Goal: Navigation & Orientation: Find specific page/section

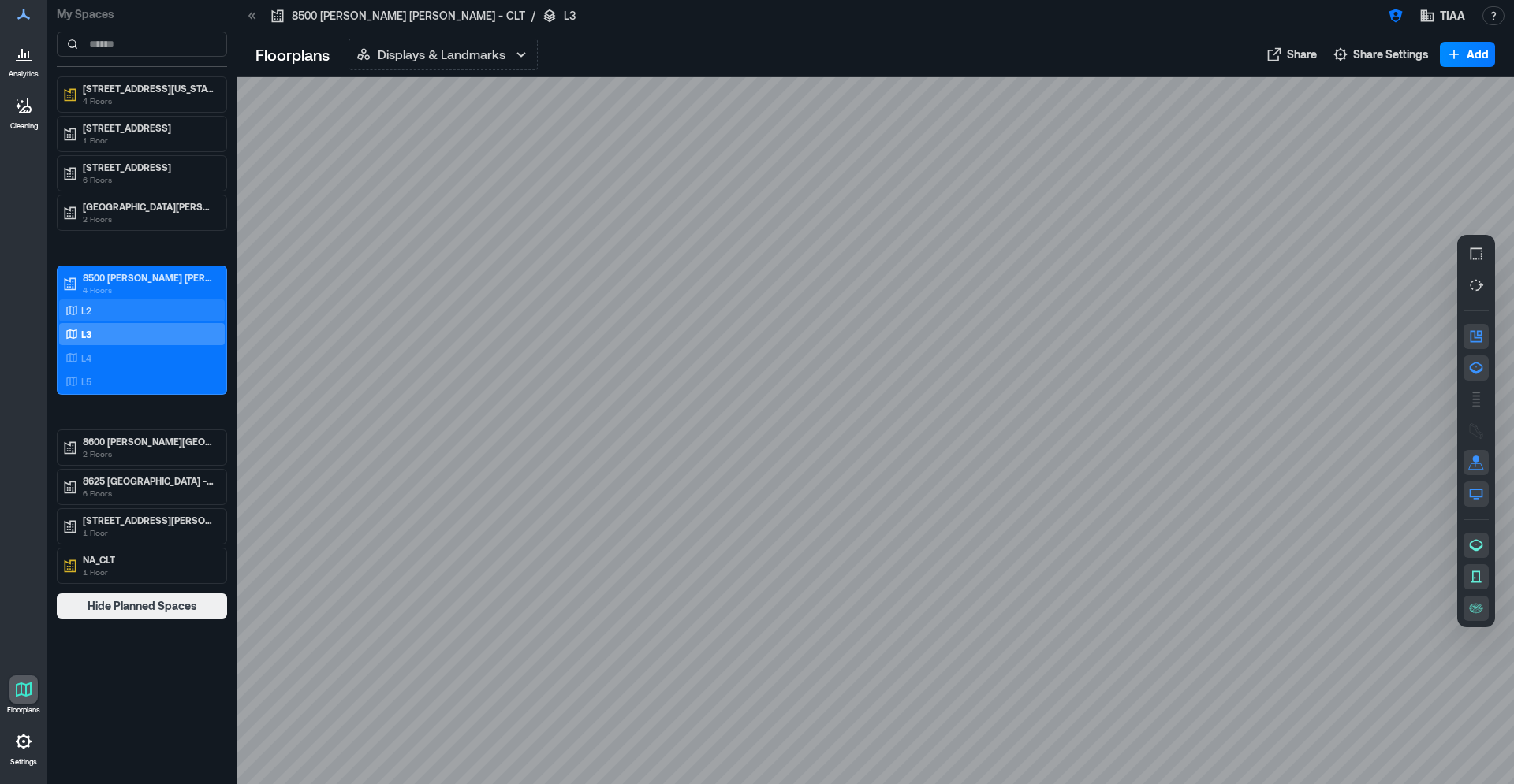
click at [82, 313] on p "L2" at bounding box center [86, 311] width 10 height 13
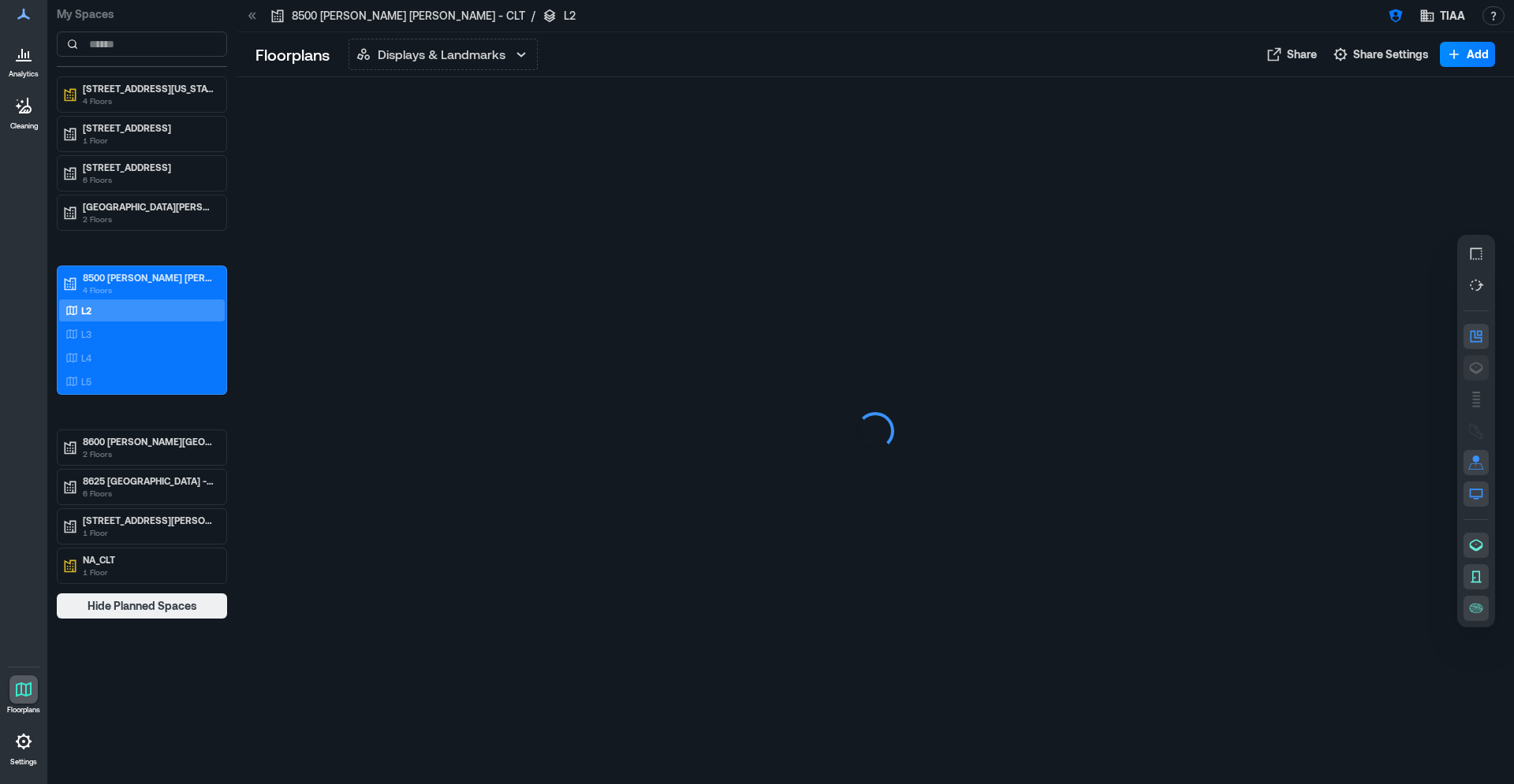
click at [1469, 364] on icon "button" at bounding box center [1476, 368] width 16 height 16
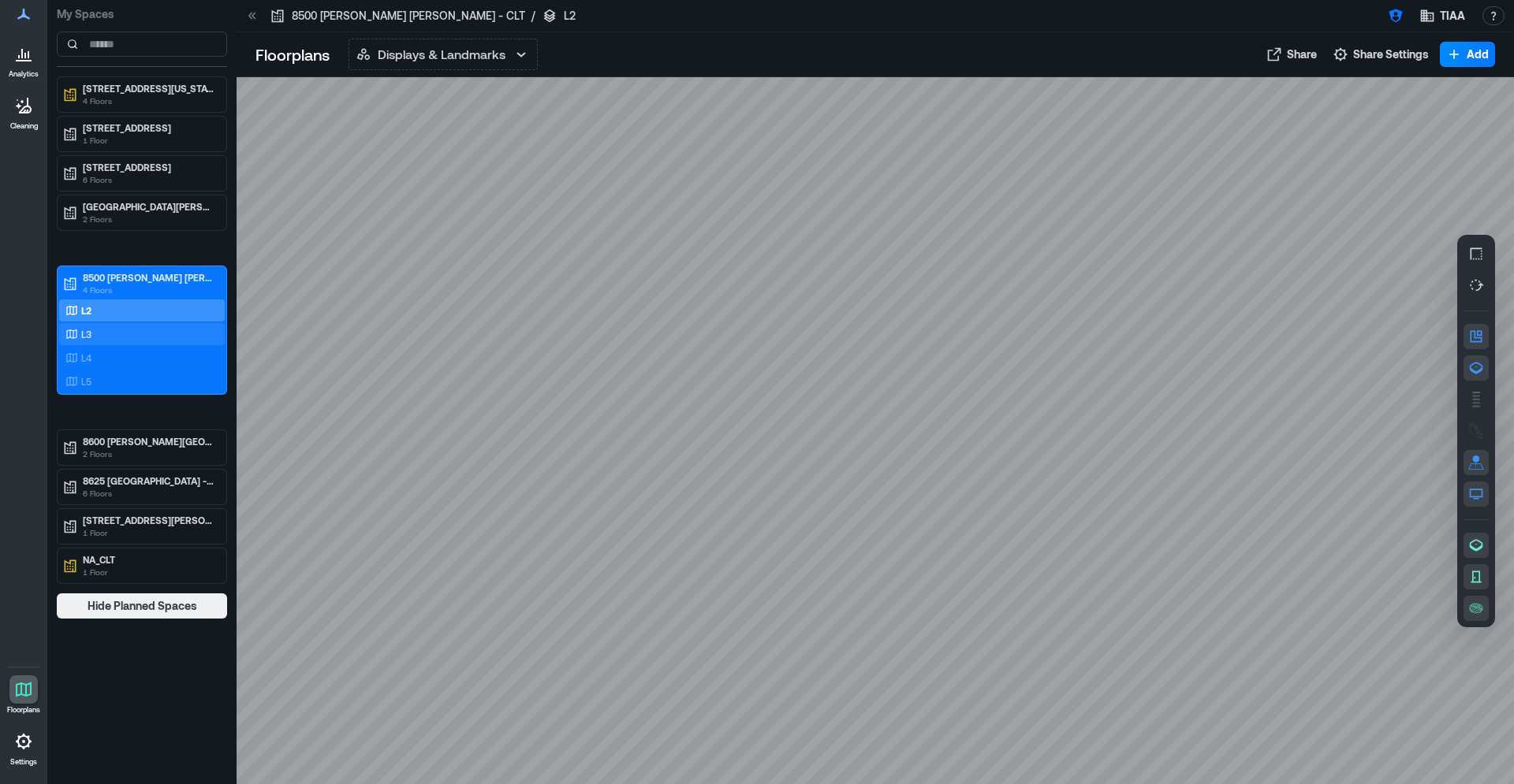
click at [103, 331] on div "L3" at bounding box center [139, 335] width 153 height 16
click at [1473, 367] on icon "button" at bounding box center [1476, 368] width 16 height 16
click at [90, 362] on p "L4" at bounding box center [86, 358] width 10 height 13
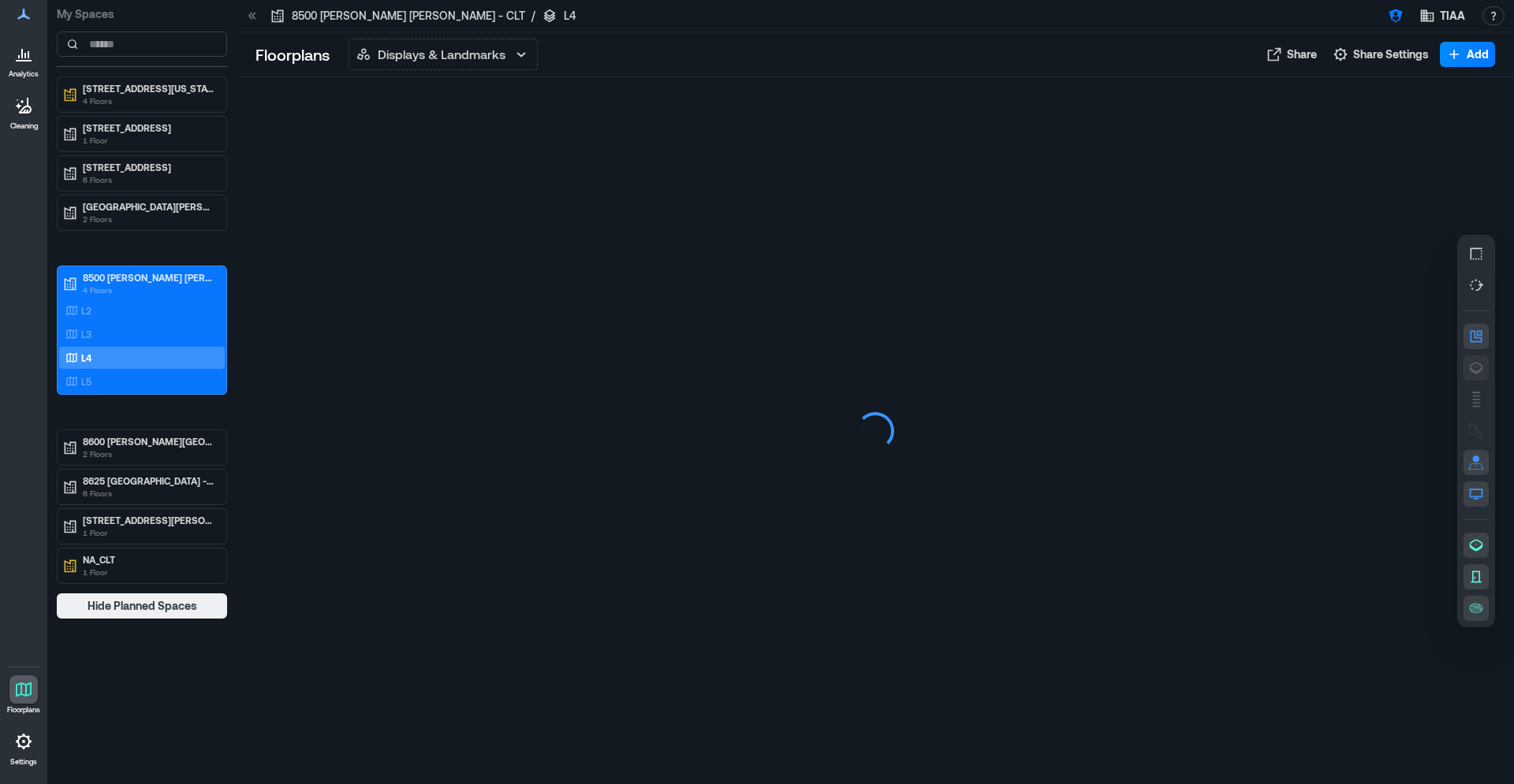
click at [1468, 369] on icon "button" at bounding box center [1476, 368] width 16 height 16
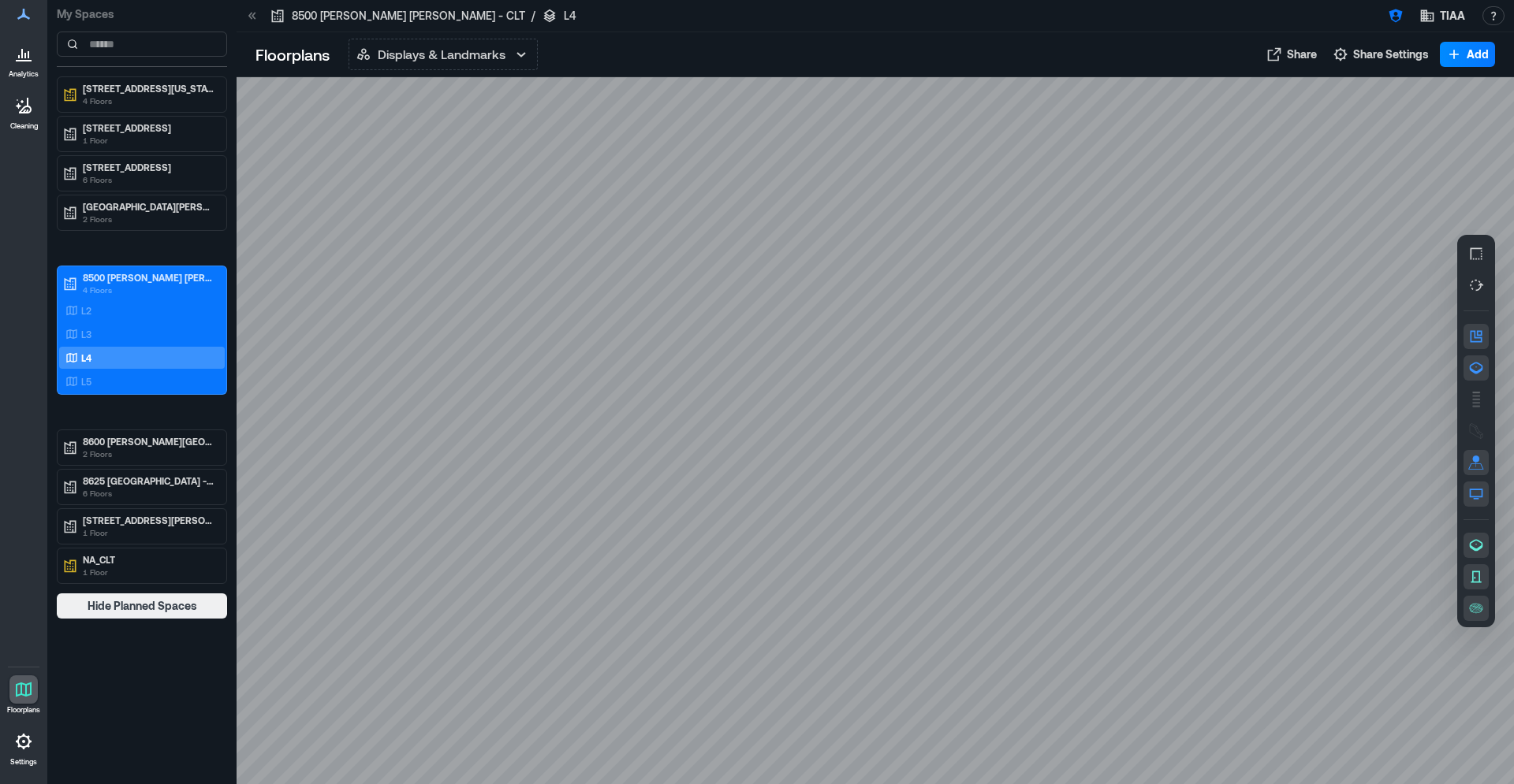
click at [1477, 366] on icon "button" at bounding box center [1476, 368] width 16 height 16
click at [1469, 371] on icon "button" at bounding box center [1476, 368] width 16 height 16
click at [143, 390] on div "L5" at bounding box center [141, 381] width 166 height 22
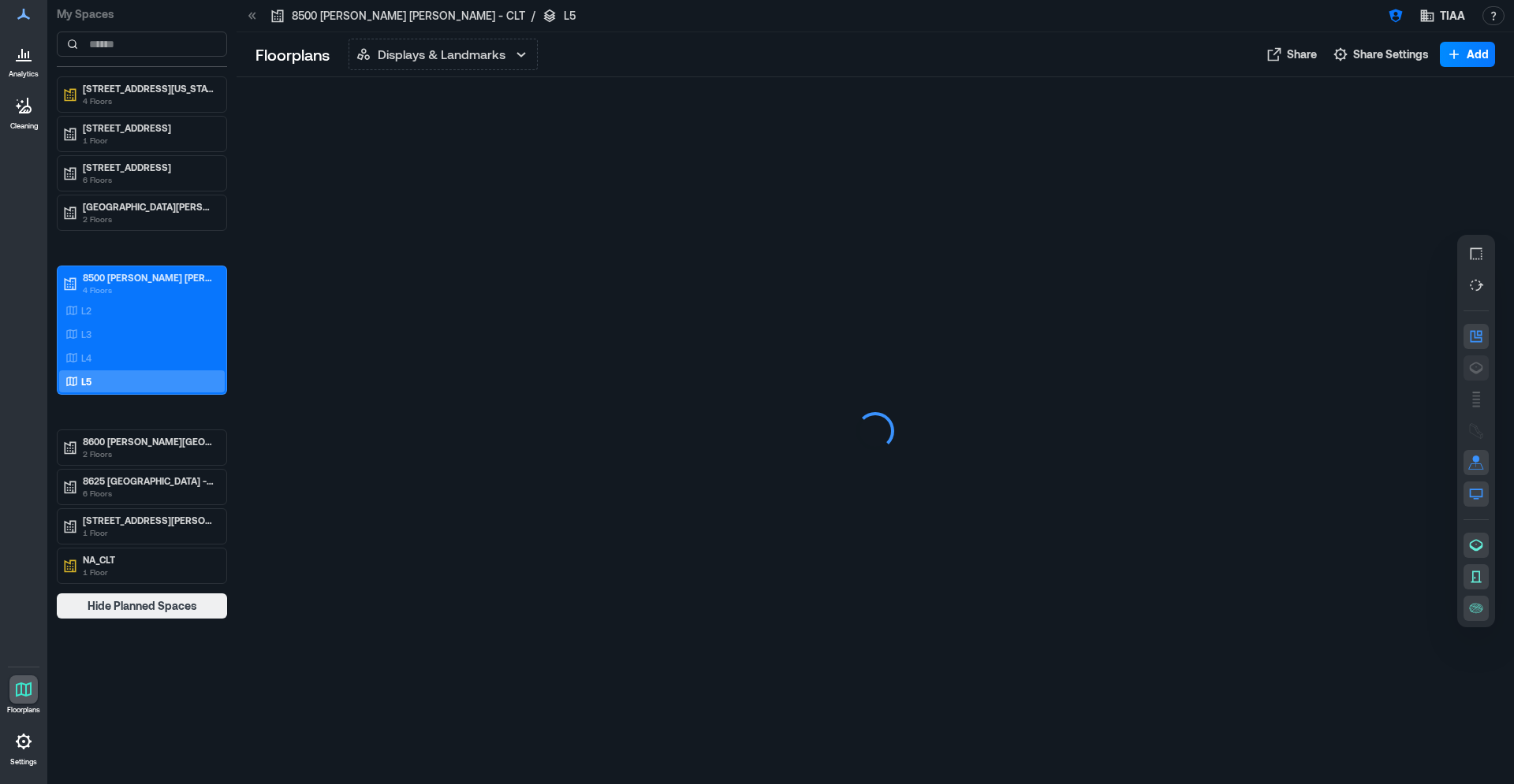
click at [1475, 368] on icon "button" at bounding box center [1476, 368] width 16 height 16
